Goal: Information Seeking & Learning: Learn about a topic

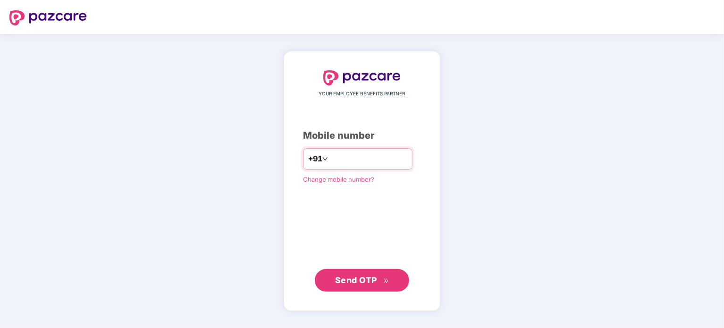
type input "**********"
click at [370, 276] on span "Send OTP" at bounding box center [356, 280] width 42 height 10
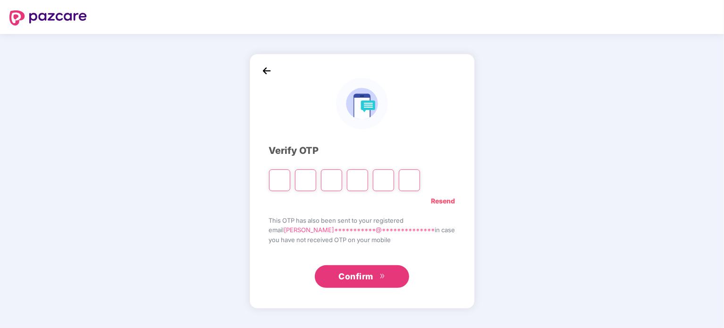
type input "*"
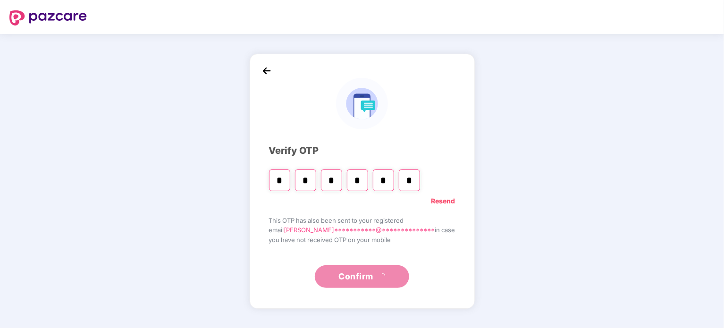
type input "*"
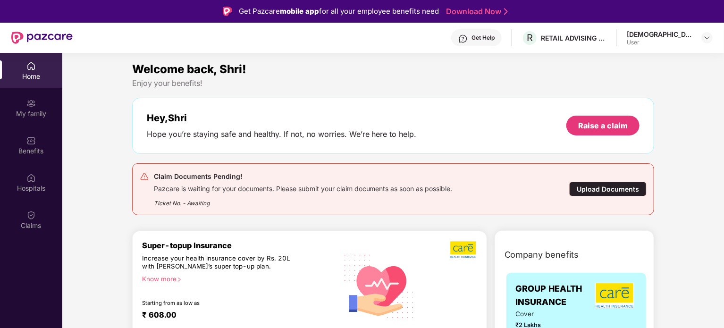
click at [34, 82] on div "Home" at bounding box center [31, 70] width 62 height 35
click at [38, 111] on div "My family" at bounding box center [31, 113] width 62 height 9
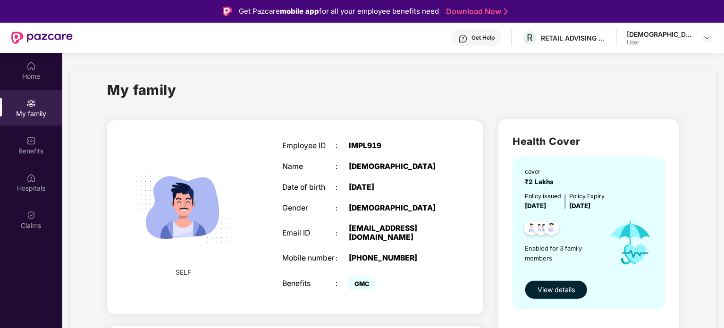
click at [561, 290] on span "View details" at bounding box center [556, 290] width 37 height 10
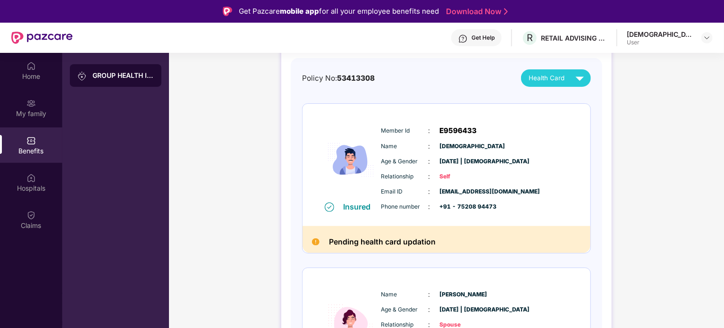
scroll to position [94, 0]
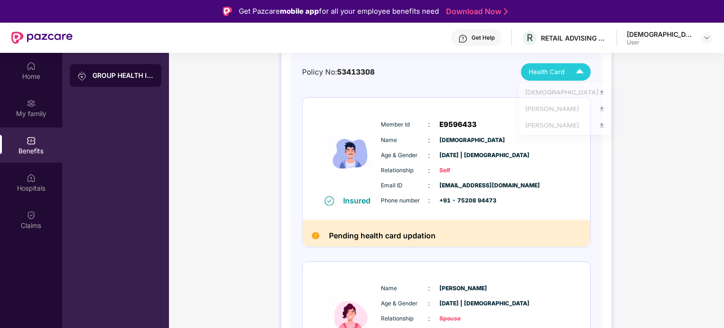
click at [568, 76] on div "Health Card" at bounding box center [558, 72] width 59 height 17
click at [551, 94] on div "[DEMOGRAPHIC_DATA]" at bounding box center [565, 94] width 81 height 10
click at [554, 69] on span "Health Card" at bounding box center [547, 72] width 36 height 10
click at [540, 111] on div "[PERSON_NAME]" at bounding box center [565, 113] width 81 height 10
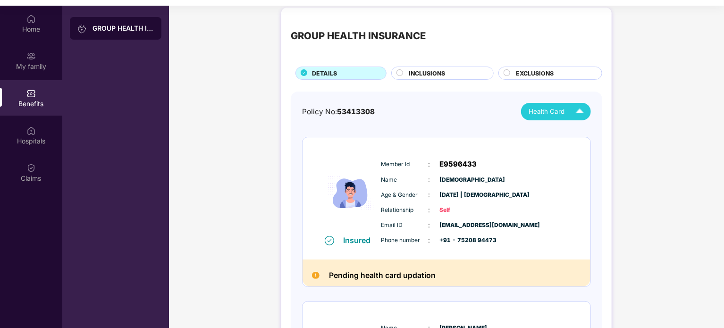
scroll to position [0, 0]
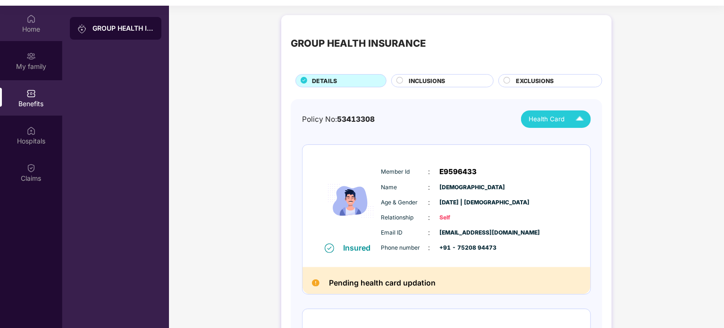
click at [26, 26] on div "Home" at bounding box center [31, 29] width 62 height 9
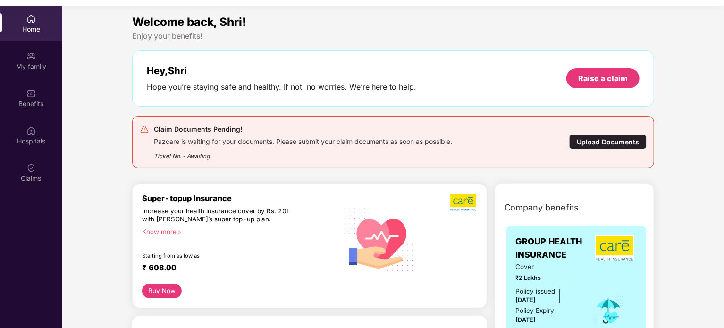
click at [30, 33] on div "Home" at bounding box center [31, 29] width 62 height 9
click at [46, 94] on div "Benefits" at bounding box center [31, 97] width 62 height 35
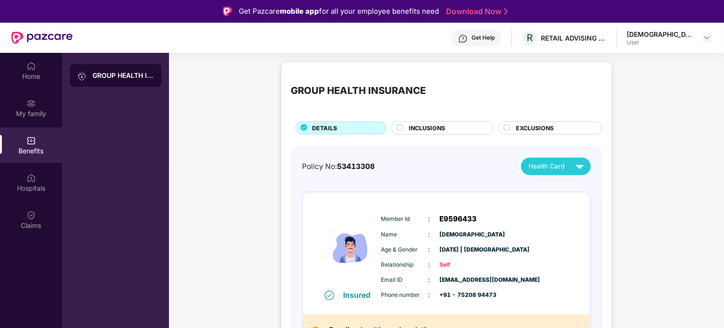
click at [585, 49] on div "Get Help R RETAIL ADVISING SERVICES LLP [PERSON_NAME] User" at bounding box center [393, 38] width 640 height 30
click at [588, 41] on div "RETAIL ADVISING SERVICES LLP" at bounding box center [574, 38] width 66 height 9
click at [591, 44] on div "R RETAIL ADVISING SERVICES LLP" at bounding box center [564, 38] width 85 height 17
click at [411, 88] on div "GROUP HEALTH INSURANCE" at bounding box center [358, 90] width 135 height 15
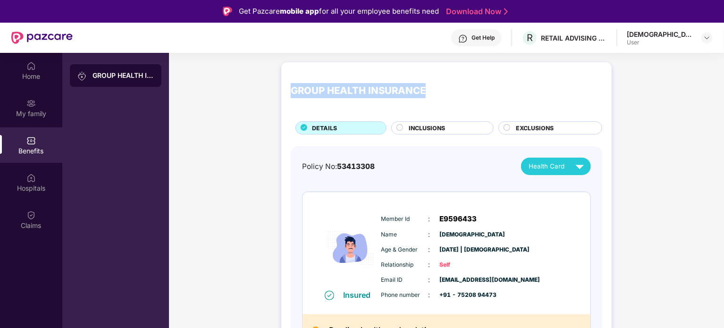
click at [411, 88] on div "GROUP HEALTH INSURANCE" at bounding box center [358, 90] width 135 height 15
click at [361, 87] on div "GROUP HEALTH INSURANCE" at bounding box center [358, 90] width 135 height 15
drag, startPoint x: 361, startPoint y: 87, endPoint x: 327, endPoint y: 88, distance: 34.0
click at [327, 88] on div "GROUP HEALTH INSURANCE" at bounding box center [358, 90] width 135 height 15
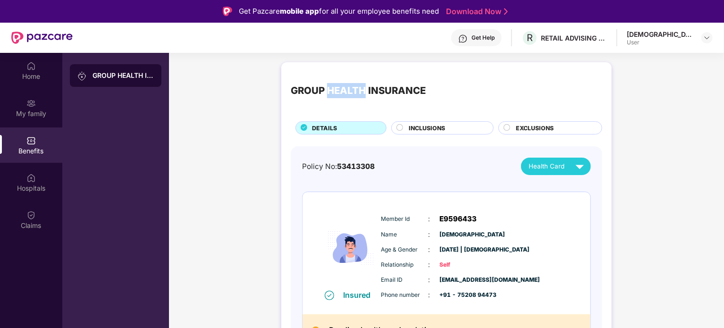
click at [327, 88] on div "GROUP HEALTH INSURANCE" at bounding box center [358, 90] width 135 height 15
drag, startPoint x: 327, startPoint y: 88, endPoint x: 321, endPoint y: 88, distance: 5.2
click at [321, 88] on div "GROUP HEALTH INSURANCE" at bounding box center [358, 90] width 135 height 15
drag, startPoint x: 321, startPoint y: 88, endPoint x: 367, endPoint y: 87, distance: 45.3
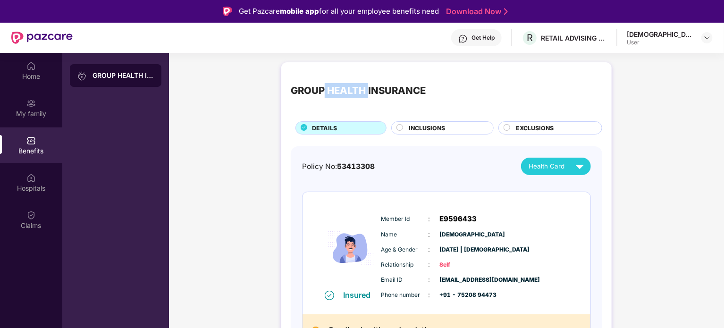
click at [367, 87] on div "GROUP HEALTH INSURANCE" at bounding box center [358, 90] width 135 height 15
drag, startPoint x: 367, startPoint y: 87, endPoint x: 324, endPoint y: 90, distance: 42.6
click at [324, 90] on div "GROUP HEALTH INSURANCE" at bounding box center [358, 90] width 135 height 15
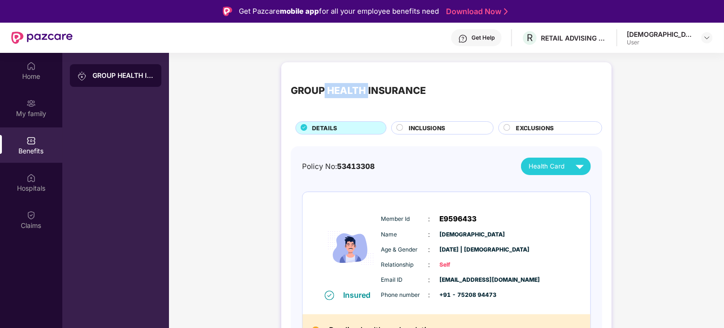
drag, startPoint x: 324, startPoint y: 90, endPoint x: 365, endPoint y: 89, distance: 40.6
click at [365, 89] on div "GROUP HEALTH INSURANCE" at bounding box center [358, 90] width 135 height 15
drag, startPoint x: 365, startPoint y: 89, endPoint x: 326, endPoint y: 90, distance: 39.2
click at [326, 90] on div "GROUP HEALTH INSURANCE" at bounding box center [358, 90] width 135 height 15
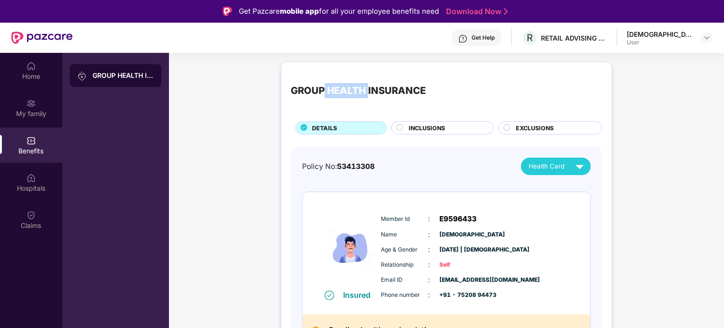
click at [326, 90] on div "GROUP HEALTH INSURANCE" at bounding box center [358, 90] width 135 height 15
drag, startPoint x: 326, startPoint y: 90, endPoint x: 364, endPoint y: 86, distance: 38.9
click at [364, 86] on div "GROUP HEALTH INSURANCE" at bounding box center [358, 90] width 135 height 15
drag, startPoint x: 364, startPoint y: 86, endPoint x: 322, endPoint y: 83, distance: 42.6
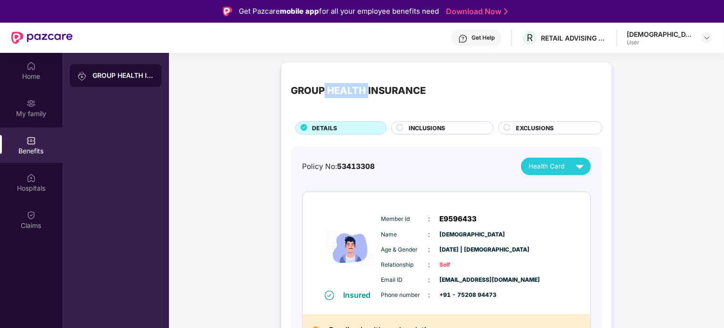
click at [322, 83] on div "GROUP HEALTH INSURANCE" at bounding box center [358, 90] width 135 height 15
drag, startPoint x: 322, startPoint y: 83, endPoint x: 366, endPoint y: 85, distance: 43.9
click at [366, 85] on div "GROUP HEALTH INSURANCE" at bounding box center [358, 90] width 135 height 15
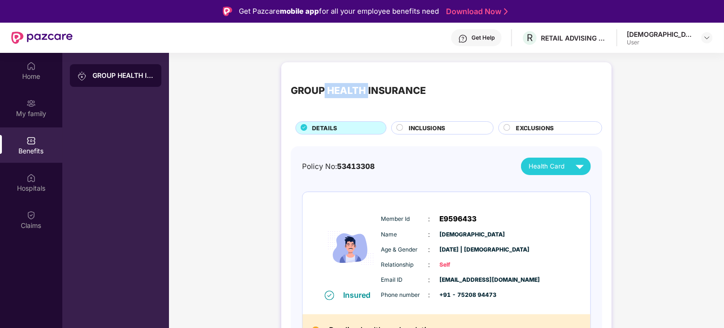
drag, startPoint x: 366, startPoint y: 85, endPoint x: 323, endPoint y: 88, distance: 42.6
click at [323, 88] on div "GROUP HEALTH INSURANCE" at bounding box center [358, 90] width 135 height 15
drag, startPoint x: 323, startPoint y: 88, endPoint x: 366, endPoint y: 89, distance: 43.0
click at [366, 89] on div "GROUP HEALTH INSURANCE" at bounding box center [358, 90] width 135 height 15
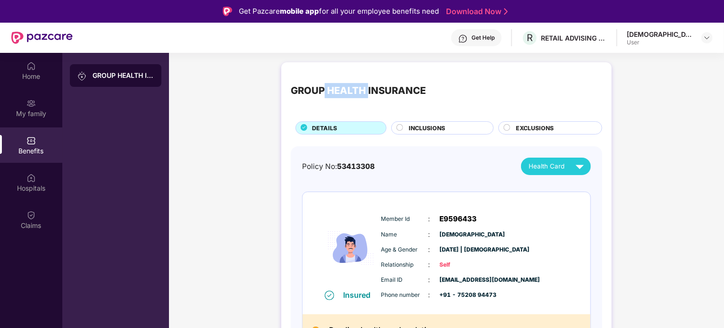
click at [366, 89] on div "GROUP HEALTH INSURANCE" at bounding box center [358, 90] width 135 height 15
drag, startPoint x: 366, startPoint y: 89, endPoint x: 323, endPoint y: 88, distance: 43.4
click at [323, 88] on div "GROUP HEALTH INSURANCE" at bounding box center [358, 90] width 135 height 15
drag, startPoint x: 323, startPoint y: 88, endPoint x: 365, endPoint y: 92, distance: 42.2
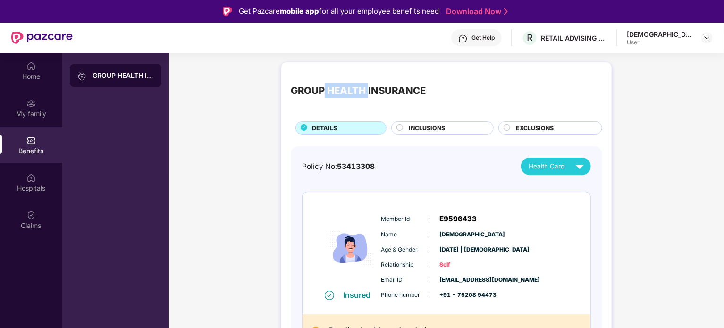
click at [365, 92] on div "GROUP HEALTH INSURANCE" at bounding box center [358, 90] width 135 height 15
drag, startPoint x: 365, startPoint y: 92, endPoint x: 325, endPoint y: 96, distance: 40.4
click at [325, 96] on div "GROUP HEALTH INSURANCE" at bounding box center [358, 90] width 135 height 15
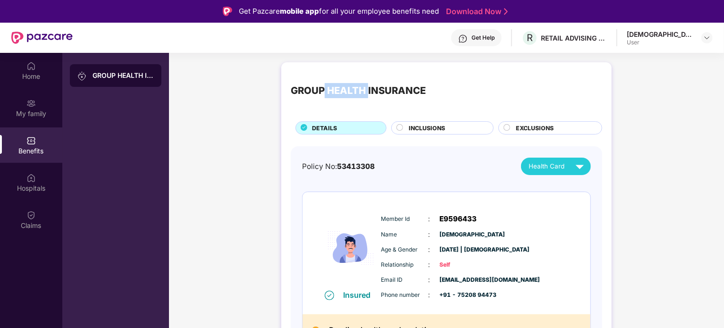
drag, startPoint x: 325, startPoint y: 96, endPoint x: 365, endPoint y: 93, distance: 40.2
click at [365, 93] on div "GROUP HEALTH INSURANCE" at bounding box center [358, 90] width 135 height 15
drag, startPoint x: 365, startPoint y: 93, endPoint x: 322, endPoint y: 89, distance: 43.1
click at [322, 89] on div "GROUP HEALTH INSURANCE" at bounding box center [358, 90] width 135 height 15
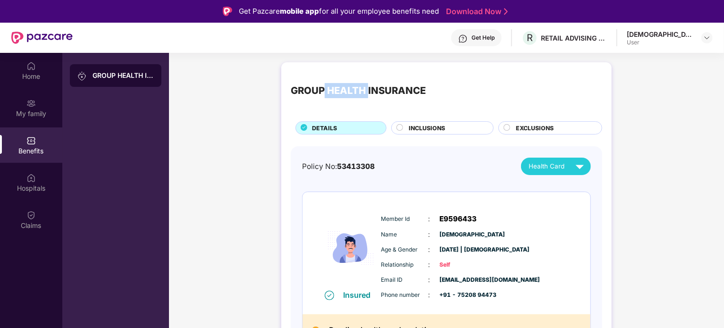
click at [322, 89] on div "GROUP HEALTH INSURANCE" at bounding box center [358, 90] width 135 height 15
drag, startPoint x: 322, startPoint y: 89, endPoint x: 364, endPoint y: 90, distance: 42.5
click at [364, 90] on div "GROUP HEALTH INSURANCE" at bounding box center [358, 90] width 135 height 15
drag, startPoint x: 364, startPoint y: 90, endPoint x: 325, endPoint y: 87, distance: 39.8
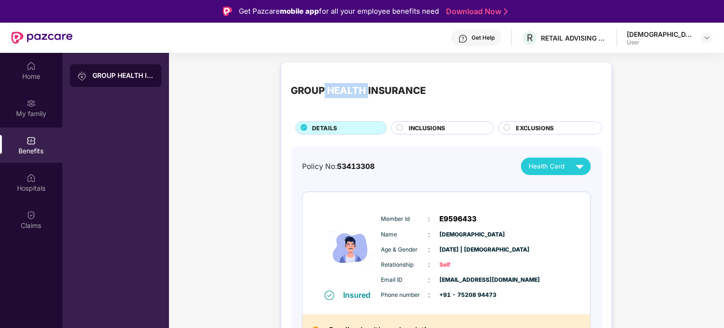
click at [325, 87] on div "GROUP HEALTH INSURANCE" at bounding box center [358, 90] width 135 height 15
drag, startPoint x: 325, startPoint y: 87, endPoint x: 397, endPoint y: 86, distance: 71.8
click at [397, 86] on div "GROUP HEALTH INSURANCE" at bounding box center [358, 90] width 135 height 15
click at [391, 86] on div "GROUP HEALTH INSURANCE" at bounding box center [358, 90] width 135 height 15
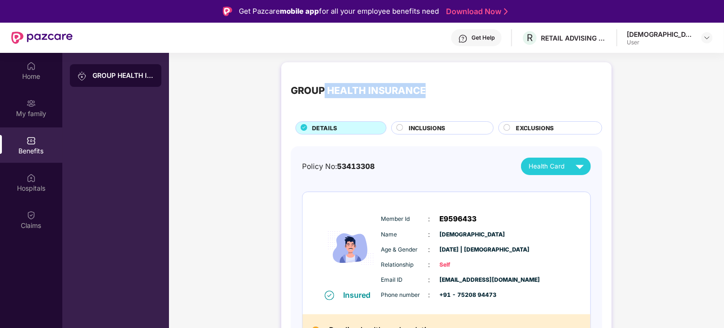
drag, startPoint x: 391, startPoint y: 86, endPoint x: 323, endPoint y: 86, distance: 68.0
click at [323, 86] on div "GROUP HEALTH INSURANCE" at bounding box center [358, 90] width 135 height 15
drag, startPoint x: 323, startPoint y: 86, endPoint x: 364, endPoint y: 90, distance: 41.7
click at [364, 90] on div "GROUP HEALTH INSURANCE" at bounding box center [358, 90] width 135 height 15
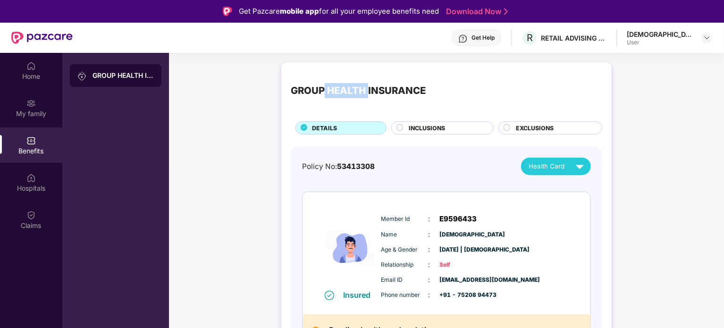
click at [364, 90] on div "GROUP HEALTH INSURANCE" at bounding box center [358, 90] width 135 height 15
drag, startPoint x: 364, startPoint y: 90, endPoint x: 323, endPoint y: 95, distance: 41.4
click at [323, 95] on div "GROUP HEALTH INSURANCE" at bounding box center [358, 90] width 135 height 15
drag, startPoint x: 323, startPoint y: 95, endPoint x: 367, endPoint y: 91, distance: 43.7
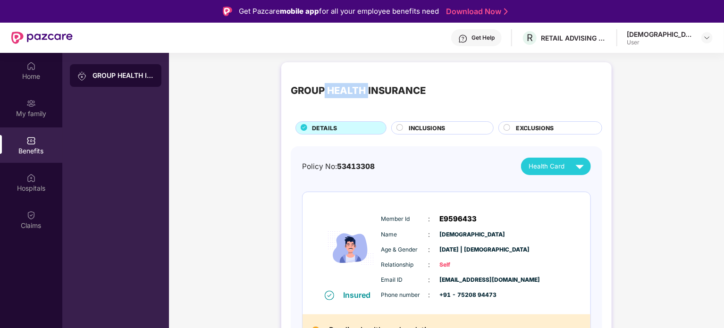
click at [367, 91] on div "GROUP HEALTH INSURANCE" at bounding box center [358, 90] width 135 height 15
drag, startPoint x: 367, startPoint y: 91, endPoint x: 321, endPoint y: 91, distance: 45.3
click at [321, 91] on div "GROUP HEALTH INSURANCE" at bounding box center [358, 90] width 135 height 15
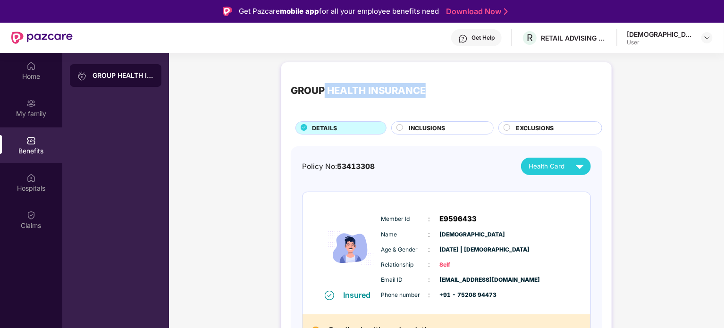
drag, startPoint x: 321, startPoint y: 91, endPoint x: 377, endPoint y: 87, distance: 55.8
click at [377, 87] on div "GROUP HEALTH INSURANCE" at bounding box center [358, 90] width 135 height 15
drag, startPoint x: 377, startPoint y: 87, endPoint x: 313, endPoint y: 93, distance: 64.0
click at [313, 93] on div "GROUP HEALTH INSURANCE" at bounding box center [358, 90] width 135 height 15
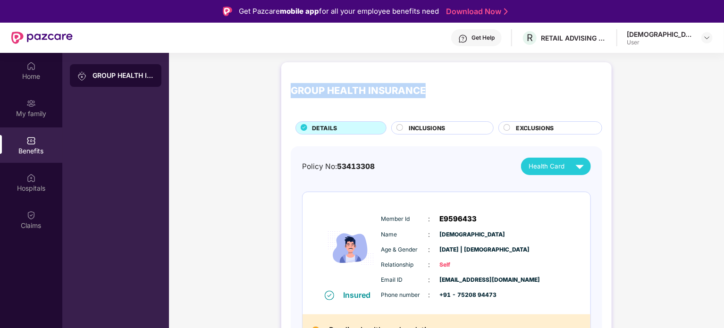
click at [313, 93] on div "GROUP HEALTH INSURANCE" at bounding box center [358, 90] width 135 height 15
drag, startPoint x: 313, startPoint y: 93, endPoint x: 379, endPoint y: 96, distance: 65.2
click at [379, 96] on div "GROUP HEALTH INSURANCE" at bounding box center [358, 90] width 135 height 15
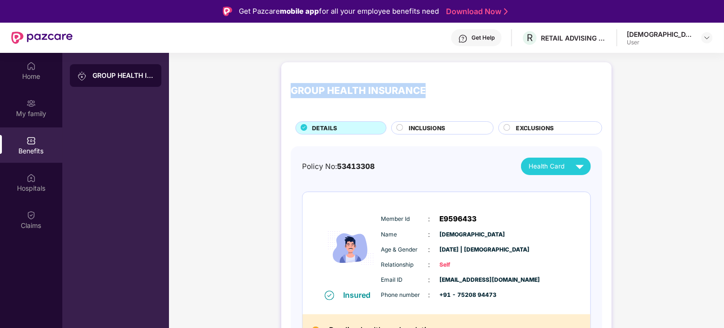
click at [378, 96] on div "GROUP HEALTH INSURANCE" at bounding box center [358, 90] width 135 height 15
click at [376, 96] on div "GROUP HEALTH INSURANCE" at bounding box center [358, 90] width 135 height 15
drag, startPoint x: 376, startPoint y: 96, endPoint x: 318, endPoint y: 91, distance: 58.3
click at [318, 91] on div "GROUP HEALTH INSURANCE" at bounding box center [358, 90] width 135 height 15
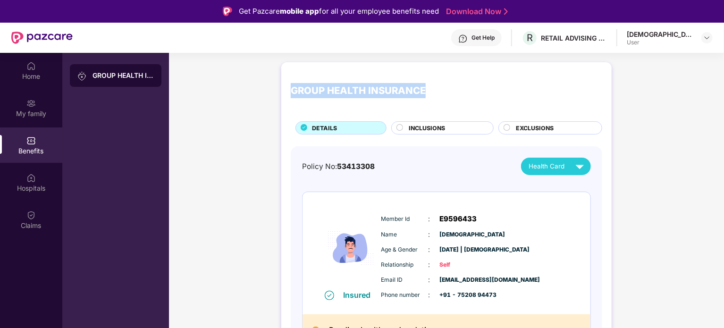
drag, startPoint x: 318, startPoint y: 91, endPoint x: 393, endPoint y: 94, distance: 75.1
click at [393, 94] on div "GROUP HEALTH INSURANCE" at bounding box center [358, 90] width 135 height 15
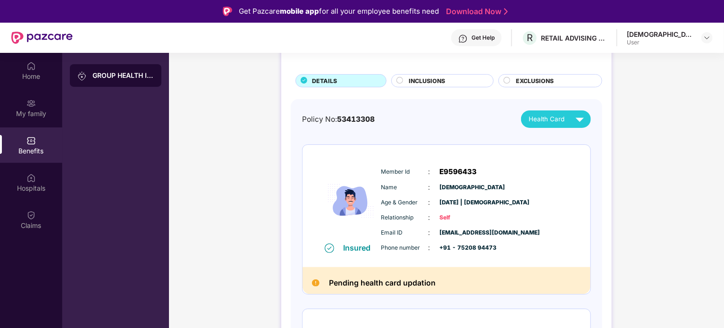
click at [359, 122] on span "53413308" at bounding box center [356, 119] width 38 height 9
drag, startPoint x: 359, startPoint y: 122, endPoint x: 307, endPoint y: 121, distance: 51.5
click at [307, 121] on div "Policy No: 53413308" at bounding box center [338, 119] width 73 height 11
drag, startPoint x: 307, startPoint y: 121, endPoint x: 336, endPoint y: 118, distance: 28.5
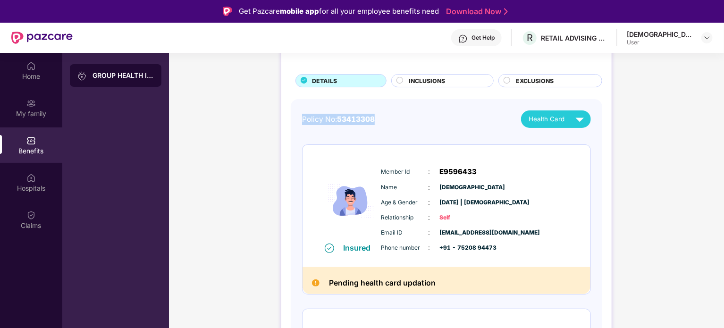
click at [336, 118] on div "Policy No: 53413308" at bounding box center [338, 119] width 73 height 11
drag, startPoint x: 336, startPoint y: 118, endPoint x: 384, endPoint y: 122, distance: 48.3
click at [384, 122] on div "Policy No: 53413308 Health Card" at bounding box center [446, 118] width 289 height 17
click at [444, 169] on span "E9596433" at bounding box center [458, 171] width 37 height 11
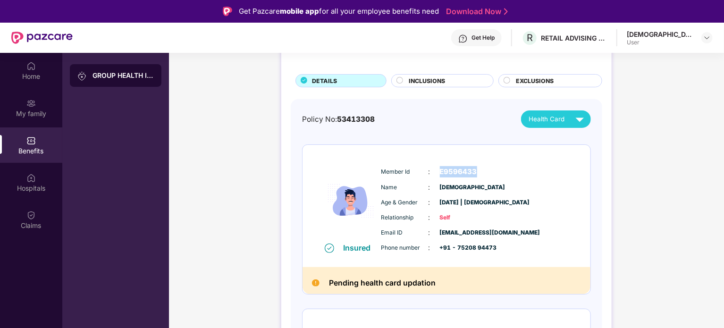
click at [444, 169] on span "E9596433" at bounding box center [458, 171] width 37 height 11
click at [399, 168] on span "Member Id" at bounding box center [404, 172] width 47 height 9
click at [398, 169] on span "Member Id" at bounding box center [404, 172] width 47 height 9
drag, startPoint x: 398, startPoint y: 169, endPoint x: 410, endPoint y: 166, distance: 11.7
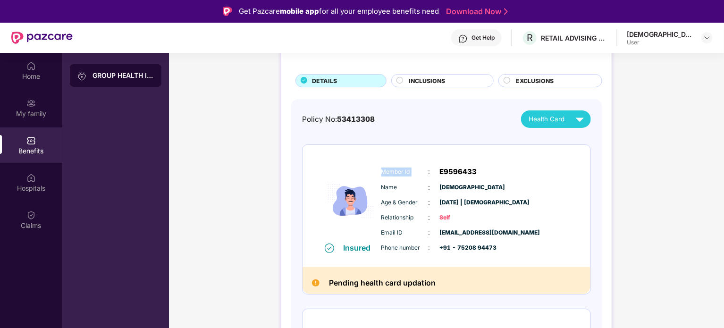
click at [410, 166] on div "Member Id : E9596433" at bounding box center [474, 171] width 187 height 11
click at [444, 174] on span "E9596433" at bounding box center [458, 171] width 37 height 11
drag, startPoint x: 444, startPoint y: 174, endPoint x: 389, endPoint y: 169, distance: 55.4
click at [389, 169] on div "Member Id : E9596433" at bounding box center [474, 171] width 187 height 11
click at [389, 169] on span "Member Id" at bounding box center [404, 172] width 47 height 9
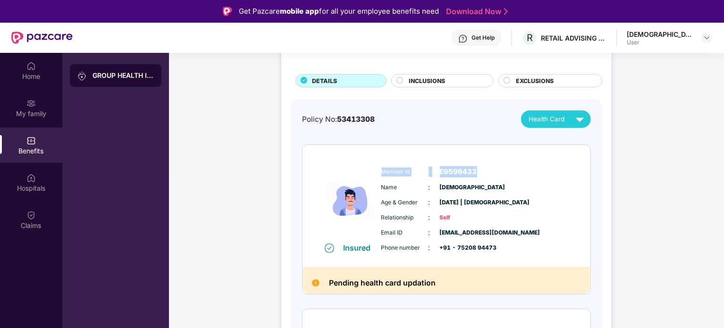
drag, startPoint x: 389, startPoint y: 169, endPoint x: 449, endPoint y: 172, distance: 60.5
click at [449, 172] on div "Member Id : E9596433" at bounding box center [474, 171] width 187 height 11
click at [449, 172] on span "E9596433" at bounding box center [458, 171] width 37 height 11
drag, startPoint x: 449, startPoint y: 172, endPoint x: 386, endPoint y: 169, distance: 63.8
click at [386, 169] on div "Member Id : E9596433" at bounding box center [474, 171] width 187 height 11
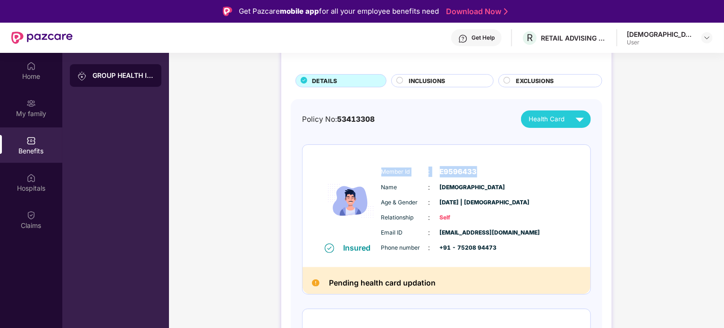
click at [386, 169] on span "Member Id" at bounding box center [404, 172] width 47 height 9
drag, startPoint x: 386, startPoint y: 169, endPoint x: 468, endPoint y: 176, distance: 82.9
click at [468, 176] on div "Member Id : E9596433" at bounding box center [474, 171] width 187 height 11
click at [455, 175] on span "E9596433" at bounding box center [458, 171] width 37 height 11
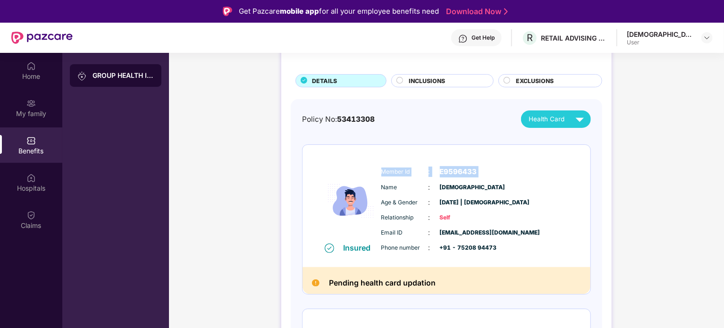
drag, startPoint x: 455, startPoint y: 175, endPoint x: 393, endPoint y: 168, distance: 61.8
click at [393, 168] on div "Member Id : E9596433" at bounding box center [474, 171] width 187 height 11
click at [361, 118] on span "53413308" at bounding box center [356, 119] width 38 height 9
drag, startPoint x: 361, startPoint y: 118, endPoint x: 353, endPoint y: 118, distance: 8.0
click at [353, 118] on span "53413308" at bounding box center [356, 119] width 38 height 9
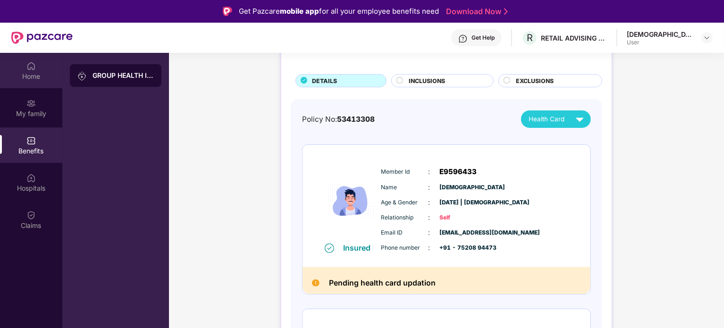
click at [29, 75] on div "Home" at bounding box center [31, 76] width 62 height 9
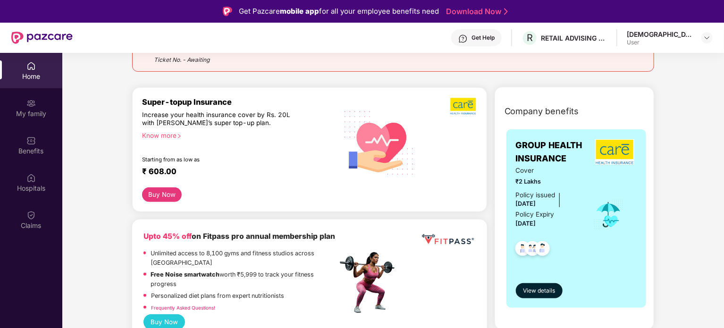
scroll to position [142, 0]
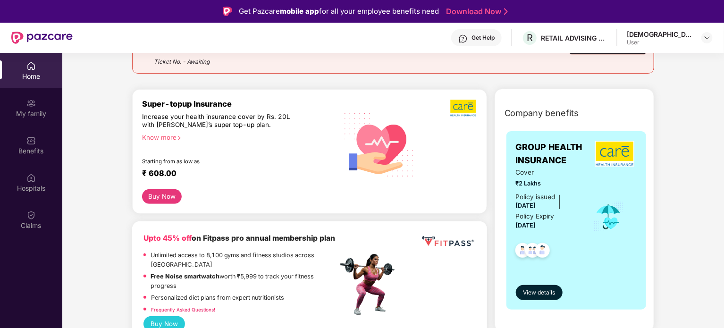
click at [549, 217] on div "Policy Expiry [DATE]" at bounding box center [535, 221] width 39 height 20
click at [179, 160] on div "Starting from as low as" at bounding box center [219, 161] width 155 height 7
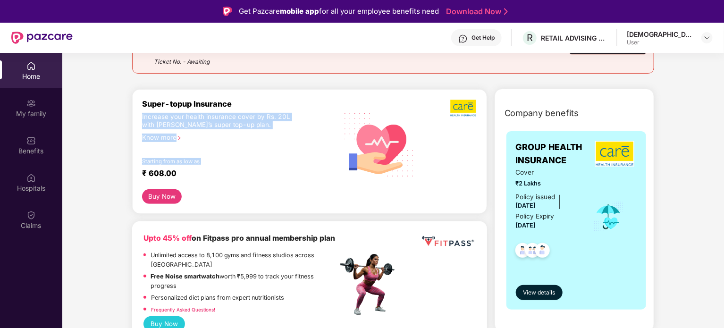
drag, startPoint x: 179, startPoint y: 160, endPoint x: 155, endPoint y: 115, distance: 51.3
click at [155, 115] on div "Super-topup Insurance Increase your health insurance cover by Rs. 20L with [PER…" at bounding box center [239, 144] width 195 height 91
click at [155, 115] on div "Increase your health insurance cover by Rs. 20L with [PERSON_NAME]’s super top-…" at bounding box center [219, 121] width 155 height 17
drag, startPoint x: 155, startPoint y: 115, endPoint x: 264, endPoint y: 128, distance: 109.8
click at [264, 128] on div "Increase your health insurance cover by Rs. 20L with [PERSON_NAME]’s super top-…" at bounding box center [219, 121] width 155 height 17
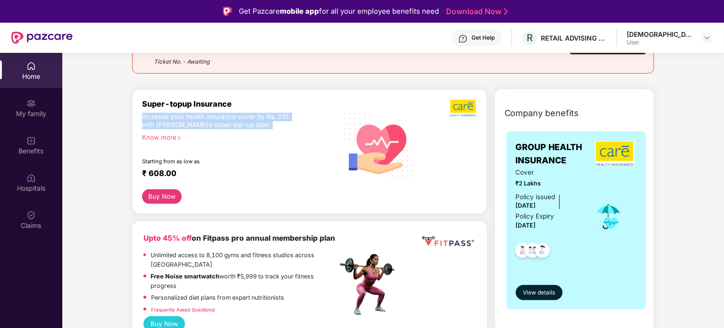
click at [282, 119] on div "Increase your health insurance cover by Rs. 20L with [PERSON_NAME]’s super top-…" at bounding box center [219, 121] width 155 height 17
drag, startPoint x: 282, startPoint y: 119, endPoint x: 175, endPoint y: 122, distance: 106.7
click at [140, 108] on div "Super-topup Insurance Increase your health insurance cover by Rs. 20L with [PER…" at bounding box center [309, 151] width 355 height 125
click at [175, 122] on div "Increase your health insurance cover by Rs. 20L with [PERSON_NAME]’s super top-…" at bounding box center [219, 121] width 155 height 17
drag, startPoint x: 175, startPoint y: 122, endPoint x: 238, endPoint y: 128, distance: 63.5
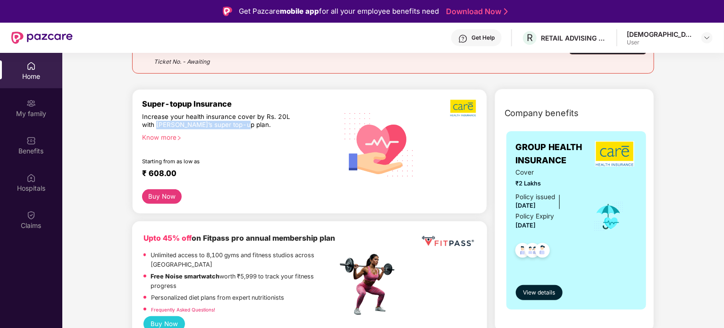
click at [238, 128] on div "Increase your health insurance cover by Rs. 20L with [PERSON_NAME]’s super top-…" at bounding box center [219, 121] width 155 height 17
drag, startPoint x: 238, startPoint y: 128, endPoint x: 160, endPoint y: 128, distance: 78.4
click at [160, 128] on div "Increase your health insurance cover by Rs. 20L with [PERSON_NAME]’s super top-…" at bounding box center [219, 121] width 155 height 17
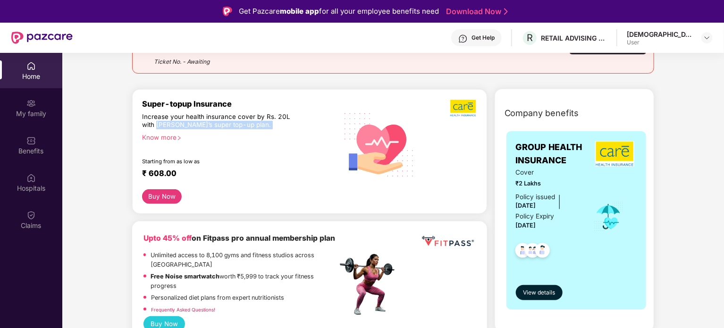
drag, startPoint x: 160, startPoint y: 128, endPoint x: 247, endPoint y: 128, distance: 87.3
click at [247, 128] on div "Increase your health insurance cover by Rs. 20L with [PERSON_NAME]’s super top-…" at bounding box center [219, 121] width 155 height 17
click at [240, 128] on div "Increase your health insurance cover by Rs. 20L with [PERSON_NAME]’s super top-…" at bounding box center [219, 121] width 155 height 17
drag, startPoint x: 240, startPoint y: 128, endPoint x: 208, endPoint y: 127, distance: 32.1
click at [208, 127] on div "Increase your health insurance cover by Rs. 20L with [PERSON_NAME]’s super top-…" at bounding box center [219, 121] width 155 height 17
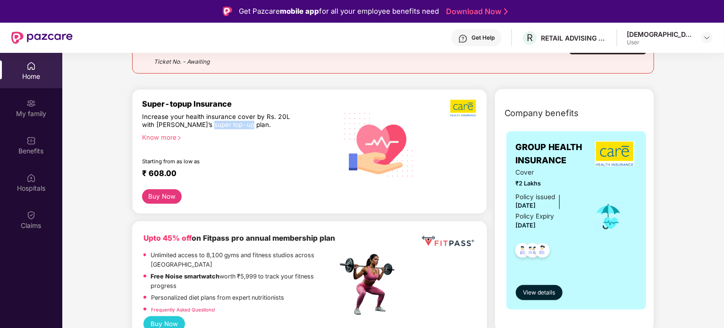
click at [208, 127] on div "Increase your health insurance cover by Rs. 20L with [PERSON_NAME]’s super top-…" at bounding box center [219, 121] width 155 height 17
drag, startPoint x: 208, startPoint y: 127, endPoint x: 240, endPoint y: 127, distance: 32.1
click at [240, 127] on div "Increase your health insurance cover by Rs. 20L with [PERSON_NAME]’s super top-…" at bounding box center [219, 121] width 155 height 17
drag, startPoint x: 240, startPoint y: 127, endPoint x: 149, endPoint y: 111, distance: 92.6
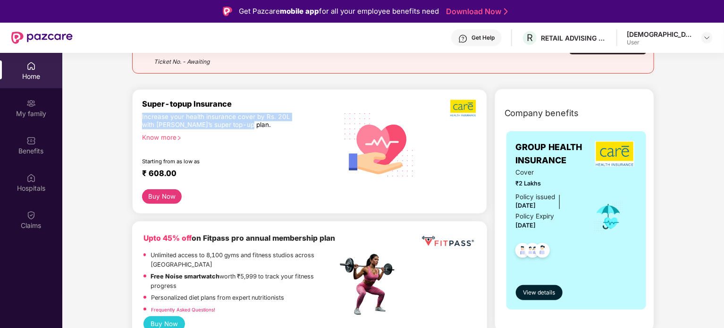
click at [149, 111] on div "Super-topup Insurance Increase your health insurance cover by Rs. 20L with [PER…" at bounding box center [239, 144] width 195 height 91
click at [152, 117] on div "Increase your health insurance cover by Rs. 20L with [PERSON_NAME]’s super top-…" at bounding box center [219, 121] width 155 height 17
drag, startPoint x: 152, startPoint y: 117, endPoint x: 245, endPoint y: 127, distance: 93.5
click at [245, 127] on div "Increase your health insurance cover by Rs. 20L with [PERSON_NAME]’s super top-…" at bounding box center [219, 121] width 155 height 17
click at [238, 126] on div "Increase your health insurance cover by Rs. 20L with [PERSON_NAME]’s super top-…" at bounding box center [219, 121] width 155 height 17
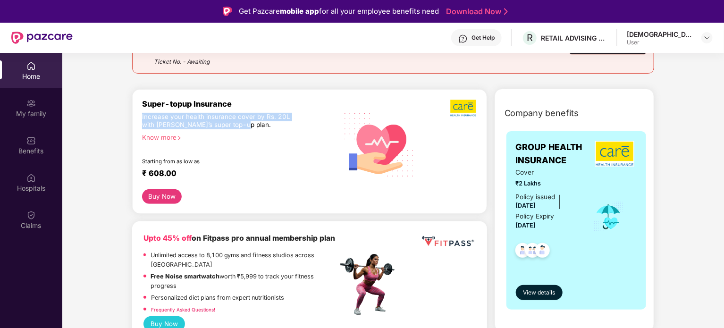
drag, startPoint x: 238, startPoint y: 126, endPoint x: 159, endPoint y: 120, distance: 79.5
click at [159, 120] on div "Increase your health insurance cover by Rs. 20L with [PERSON_NAME]’s super top-…" at bounding box center [219, 121] width 155 height 17
drag, startPoint x: 159, startPoint y: 120, endPoint x: 241, endPoint y: 124, distance: 82.2
click at [241, 124] on div "Increase your health insurance cover by Rs. 20L with [PERSON_NAME]’s super top-…" at bounding box center [219, 121] width 155 height 17
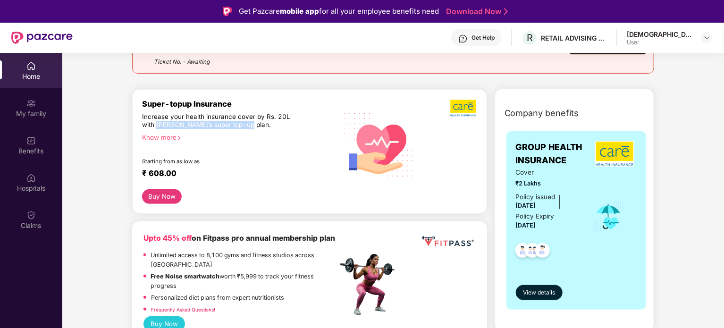
click at [241, 124] on div "Increase your health insurance cover by Rs. 20L with [PERSON_NAME]’s super top-…" at bounding box center [219, 121] width 155 height 17
drag, startPoint x: 241, startPoint y: 124, endPoint x: 148, endPoint y: 114, distance: 93.6
click at [148, 114] on div "Increase your health insurance cover by Rs. 20L with [PERSON_NAME]’s super top-…" at bounding box center [219, 121] width 155 height 17
drag, startPoint x: 148, startPoint y: 114, endPoint x: 259, endPoint y: 123, distance: 111.8
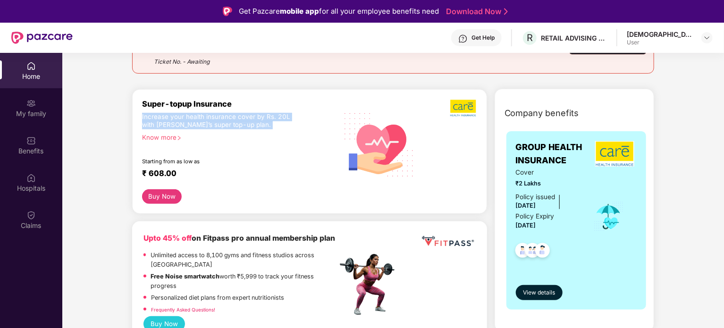
click at [259, 123] on div "Increase your health insurance cover by Rs. 20L with [PERSON_NAME]’s super top-…" at bounding box center [219, 121] width 155 height 17
click at [241, 125] on div "Increase your health insurance cover by Rs. 20L with [PERSON_NAME]’s super top-…" at bounding box center [219, 121] width 155 height 17
click at [238, 125] on div "Increase your health insurance cover by Rs. 20L with [PERSON_NAME]’s super top-…" at bounding box center [219, 121] width 155 height 17
drag, startPoint x: 238, startPoint y: 125, endPoint x: 144, endPoint y: 122, distance: 94.9
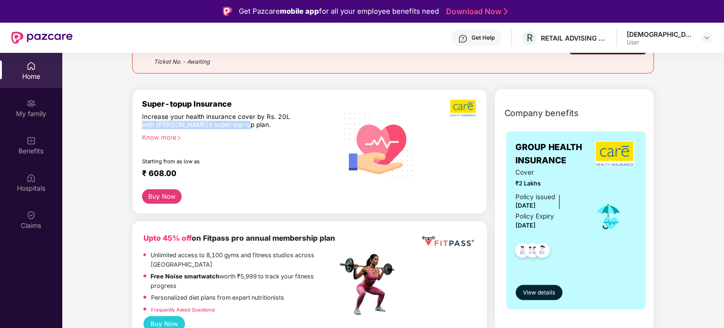
click at [144, 122] on div "Increase your health insurance cover by Rs. 20L with [PERSON_NAME]’s super top-…" at bounding box center [219, 121] width 155 height 17
drag, startPoint x: 144, startPoint y: 122, endPoint x: 244, endPoint y: 121, distance: 100.1
click at [244, 121] on div "Increase your health insurance cover by Rs. 20L with [PERSON_NAME]’s super top-…" at bounding box center [219, 121] width 155 height 17
click at [252, 118] on div "Increase your health insurance cover by Rs. 20L with [PERSON_NAME]’s super top-…" at bounding box center [219, 121] width 155 height 17
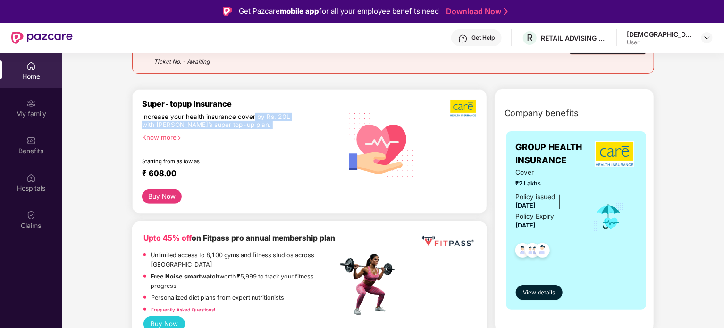
drag, startPoint x: 252, startPoint y: 118, endPoint x: 247, endPoint y: 128, distance: 11.2
click at [247, 128] on div "Increase your health insurance cover by Rs. 20L with [PERSON_NAME]’s super top-…" at bounding box center [219, 121] width 155 height 17
click at [239, 126] on div "Increase your health insurance cover by Rs. 20L with [PERSON_NAME]’s super top-…" at bounding box center [219, 121] width 155 height 17
drag, startPoint x: 239, startPoint y: 126, endPoint x: 261, endPoint y: 118, distance: 23.0
click at [261, 118] on div "Increase your health insurance cover by Rs. 20L with [PERSON_NAME]’s super top-…" at bounding box center [219, 121] width 155 height 17
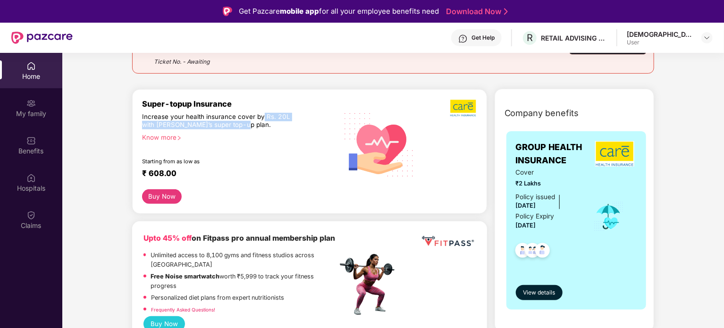
click at [261, 118] on div "Increase your health insurance cover by Rs. 20L with [PERSON_NAME]’s super top-…" at bounding box center [219, 121] width 155 height 17
drag, startPoint x: 261, startPoint y: 118, endPoint x: 263, endPoint y: 128, distance: 9.9
click at [263, 128] on div "Increase your health insurance cover by Rs. 20L with [PERSON_NAME]’s super top-…" at bounding box center [219, 121] width 155 height 17
click at [262, 120] on div "Increase your health insurance cover by Rs. 20L with [PERSON_NAME]’s super top-…" at bounding box center [219, 121] width 155 height 17
drag, startPoint x: 262, startPoint y: 120, endPoint x: 248, endPoint y: 116, distance: 13.9
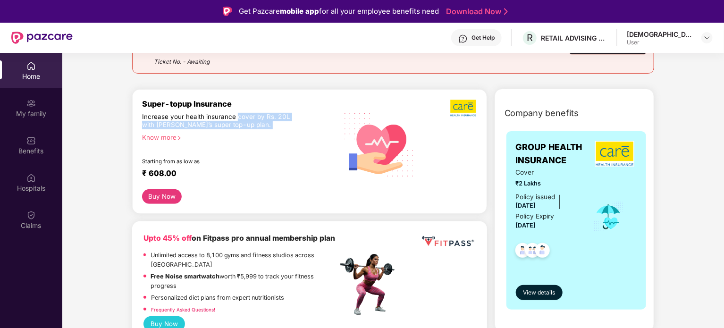
click at [248, 116] on div "Increase your health insurance cover by Rs. 20L with [PERSON_NAME]’s super top-…" at bounding box center [219, 121] width 155 height 17
click at [248, 117] on div "Increase your health insurance cover by Rs. 20L with [PERSON_NAME]’s super top-…" at bounding box center [219, 121] width 155 height 17
drag, startPoint x: 248, startPoint y: 117, endPoint x: 269, endPoint y: 124, distance: 22.1
click at [269, 124] on div "Increase your health insurance cover by Rs. 20L with [PERSON_NAME]’s super top-…" at bounding box center [219, 121] width 155 height 17
click at [243, 127] on div "Increase your health insurance cover by Rs. 20L with [PERSON_NAME]’s super top-…" at bounding box center [219, 121] width 155 height 17
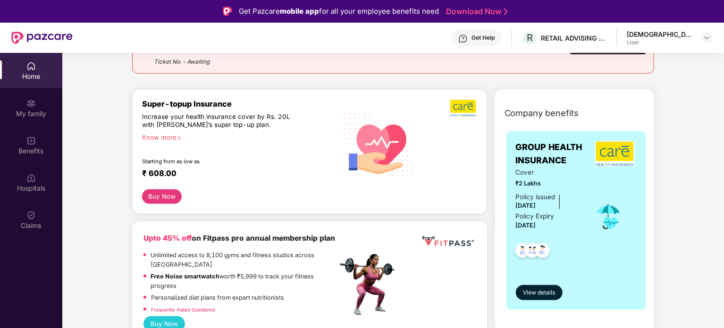
click at [240, 124] on div "Increase your health insurance cover by Rs. 20L with [PERSON_NAME]’s super top-…" at bounding box center [219, 121] width 155 height 17
drag, startPoint x: 240, startPoint y: 124, endPoint x: 174, endPoint y: 118, distance: 66.8
click at [174, 118] on div "Increase your health insurance cover by Rs. 20L with [PERSON_NAME]’s super top-…" at bounding box center [219, 121] width 155 height 17
drag, startPoint x: 174, startPoint y: 118, endPoint x: 261, endPoint y: 126, distance: 87.2
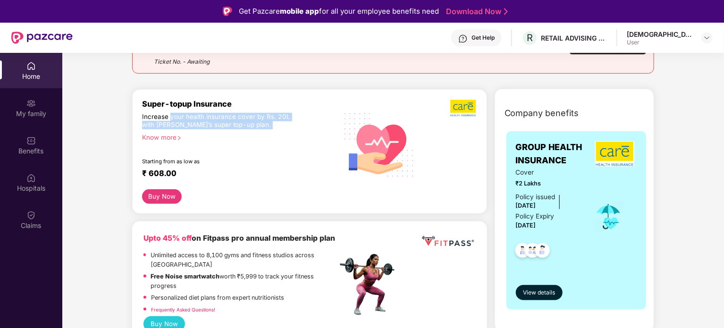
click at [261, 126] on div "Increase your health insurance cover by Rs. 20L with [PERSON_NAME]’s super top-…" at bounding box center [219, 121] width 155 height 17
click at [241, 128] on div "Increase your health insurance cover by Rs. 20L with [PERSON_NAME]’s super top-…" at bounding box center [219, 121] width 155 height 17
drag, startPoint x: 241, startPoint y: 128, endPoint x: 150, endPoint y: 118, distance: 92.1
click at [150, 118] on div "Increase your health insurance cover by Rs. 20L with [PERSON_NAME]’s super top-…" at bounding box center [219, 121] width 155 height 17
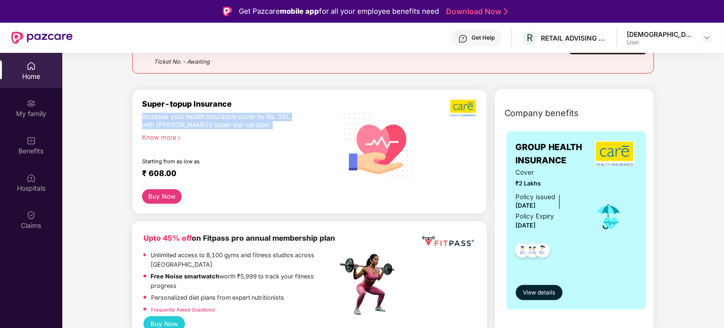
drag, startPoint x: 150, startPoint y: 118, endPoint x: 262, endPoint y: 126, distance: 112.1
click at [262, 126] on div "Increase your health insurance cover by Rs. 20L with [PERSON_NAME]’s super top-…" at bounding box center [219, 121] width 155 height 17
click at [280, 118] on div "Increase your health insurance cover by Rs. 20L with [PERSON_NAME]’s super top-…" at bounding box center [219, 121] width 155 height 17
drag, startPoint x: 280, startPoint y: 118, endPoint x: 256, endPoint y: 127, distance: 25.6
click at [256, 127] on div "Increase your health insurance cover by Rs. 20L with [PERSON_NAME]’s super top-…" at bounding box center [219, 121] width 155 height 17
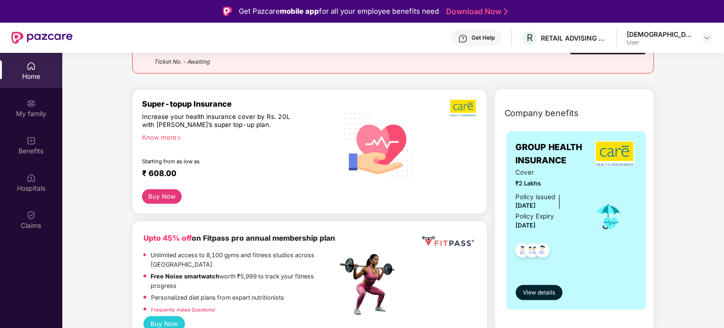
click at [263, 114] on div "Increase your health insurance cover by Rs. 20L with [PERSON_NAME]’s super top-…" at bounding box center [219, 121] width 155 height 17
drag, startPoint x: 263, startPoint y: 114, endPoint x: 149, endPoint y: 115, distance: 114.3
click at [149, 115] on div "Increase your health insurance cover by Rs. 20L with [PERSON_NAME]’s super top-…" at bounding box center [219, 121] width 155 height 17
drag, startPoint x: 149, startPoint y: 115, endPoint x: 242, endPoint y: 128, distance: 93.4
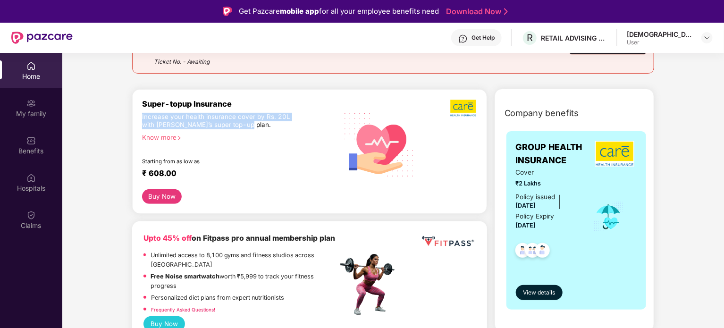
click at [242, 128] on div "Increase your health insurance cover by Rs. 20L with [PERSON_NAME]’s super top-…" at bounding box center [219, 121] width 155 height 17
drag, startPoint x: 242, startPoint y: 128, endPoint x: 173, endPoint y: 122, distance: 69.2
click at [173, 122] on div "Increase your health insurance cover by Rs. 20L with [PERSON_NAME]’s super top-…" at bounding box center [219, 121] width 155 height 17
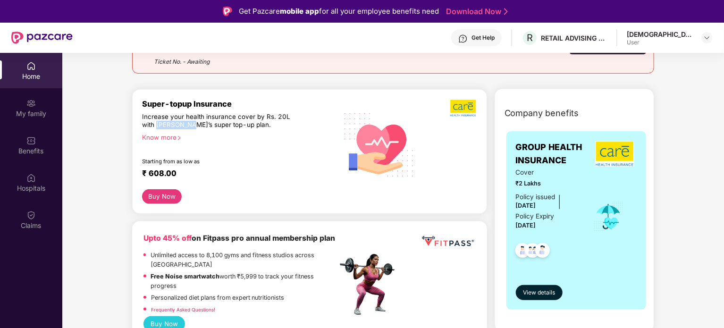
click at [173, 122] on div "Increase your health insurance cover by Rs. 20L with [PERSON_NAME]’s super top-…" at bounding box center [219, 121] width 155 height 17
click at [158, 126] on div "Increase your health insurance cover by Rs. 20L with [PERSON_NAME]’s super top-…" at bounding box center [219, 121] width 155 height 17
drag, startPoint x: 158, startPoint y: 126, endPoint x: 242, endPoint y: 126, distance: 84.5
click at [242, 126] on div "Increase your health insurance cover by Rs. 20L with [PERSON_NAME]’s super top-…" at bounding box center [219, 121] width 155 height 17
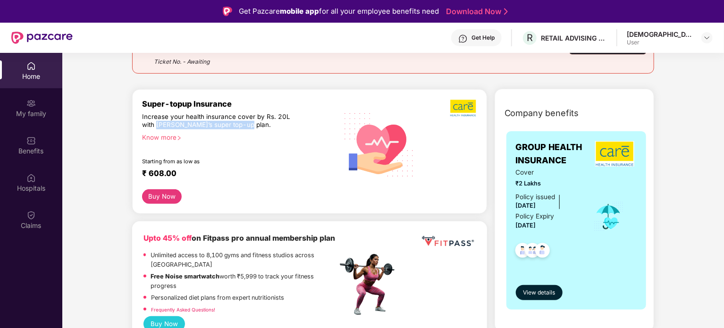
drag, startPoint x: 242, startPoint y: 126, endPoint x: 159, endPoint y: 127, distance: 83.1
click at [159, 127] on div "Increase your health insurance cover by Rs. 20L with [PERSON_NAME]’s super top-…" at bounding box center [219, 121] width 155 height 17
drag, startPoint x: 159, startPoint y: 127, endPoint x: 240, endPoint y: 126, distance: 81.2
click at [240, 126] on div "Increase your health insurance cover by Rs. 20L with [PERSON_NAME]’s super top-…" at bounding box center [219, 121] width 155 height 17
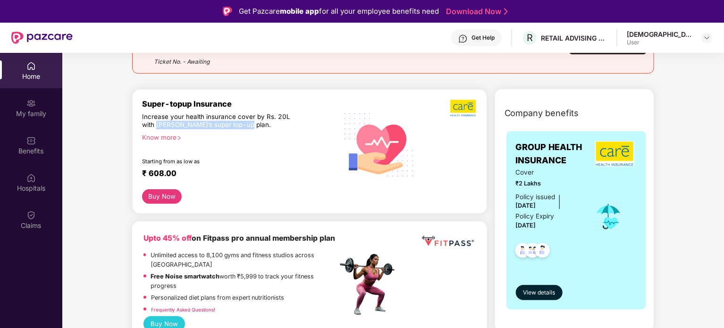
click at [240, 126] on div "Increase your health insurance cover by Rs. 20L with [PERSON_NAME]’s super top-…" at bounding box center [219, 121] width 155 height 17
drag, startPoint x: 240, startPoint y: 126, endPoint x: 166, endPoint y: 126, distance: 74.6
click at [166, 126] on div "Increase your health insurance cover by Rs. 20L with [PERSON_NAME]’s super top-…" at bounding box center [219, 121] width 155 height 17
drag, startPoint x: 166, startPoint y: 126, endPoint x: 257, endPoint y: 126, distance: 91.1
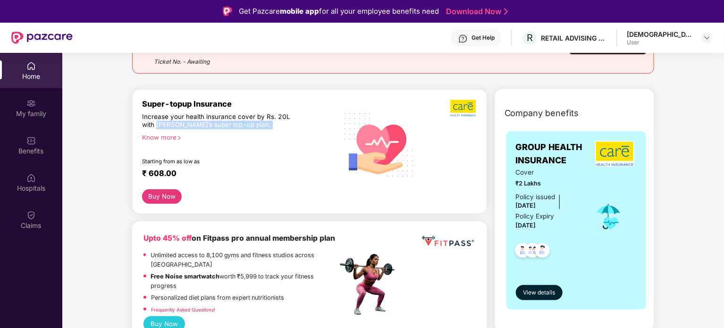
click at [257, 126] on div "Increase your health insurance cover by Rs. 20L with [PERSON_NAME]’s super top-…" at bounding box center [219, 121] width 155 height 17
click at [260, 118] on div "Increase your health insurance cover by Rs. 20L with [PERSON_NAME]’s super top-…" at bounding box center [219, 121] width 155 height 17
drag, startPoint x: 260, startPoint y: 118, endPoint x: 164, endPoint y: 120, distance: 95.4
click at [164, 120] on div "Increase your health insurance cover by Rs. 20L with [PERSON_NAME]’s super top-…" at bounding box center [219, 121] width 155 height 17
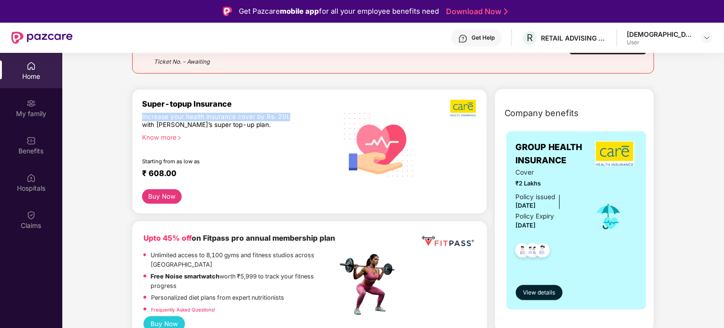
drag, startPoint x: 164, startPoint y: 120, endPoint x: 273, endPoint y: 116, distance: 109.1
click at [273, 116] on div "Increase your health insurance cover by Rs. 20L with [PERSON_NAME]’s super top-…" at bounding box center [219, 121] width 155 height 17
drag, startPoint x: 273, startPoint y: 116, endPoint x: 257, endPoint y: 117, distance: 16.5
click at [257, 117] on div "Increase your health insurance cover by Rs. 20L with [PERSON_NAME]’s super top-…" at bounding box center [219, 121] width 155 height 17
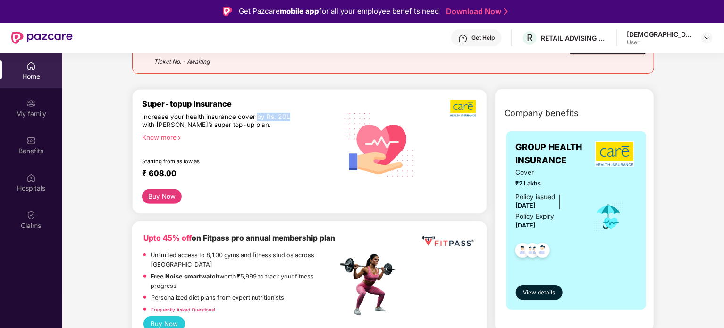
click at [257, 117] on div "Increase your health insurance cover by Rs. 20L with [PERSON_NAME]’s super top-…" at bounding box center [219, 121] width 155 height 17
drag, startPoint x: 257, startPoint y: 117, endPoint x: 189, endPoint y: 119, distance: 68.0
click at [189, 119] on div "Increase your health insurance cover by Rs. 20L with [PERSON_NAME]’s super top-…" at bounding box center [219, 121] width 155 height 17
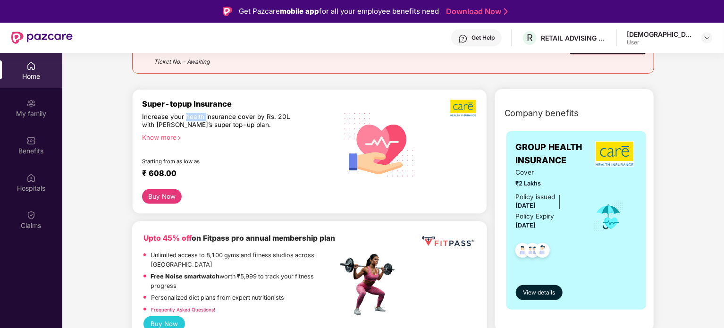
click at [189, 119] on div "Increase your health insurance cover by Rs. 20L with [PERSON_NAME]’s super top-…" at bounding box center [219, 121] width 155 height 17
drag, startPoint x: 189, startPoint y: 119, endPoint x: 235, endPoint y: 126, distance: 46.8
click at [235, 126] on div "Increase your health insurance cover by Rs. 20L with [PERSON_NAME]’s super top-…" at bounding box center [219, 121] width 155 height 17
drag, startPoint x: 235, startPoint y: 126, endPoint x: 190, endPoint y: 119, distance: 45.4
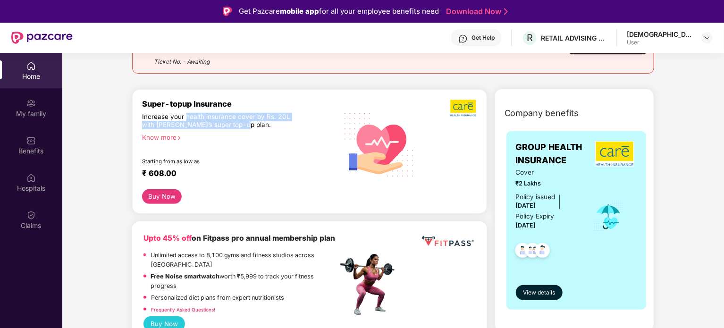
click at [190, 119] on div "Increase your health insurance cover by Rs. 20L with [PERSON_NAME]’s super top-…" at bounding box center [219, 121] width 155 height 17
drag, startPoint x: 190, startPoint y: 119, endPoint x: 232, endPoint y: 124, distance: 41.9
click at [232, 124] on div "Increase your health insurance cover by Rs. 20L with [PERSON_NAME]’s super top-…" at bounding box center [219, 121] width 155 height 17
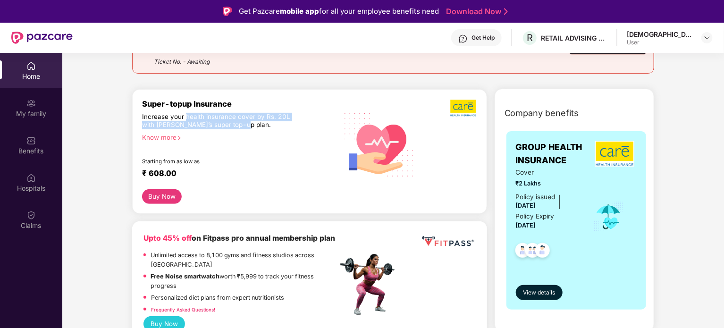
drag, startPoint x: 232, startPoint y: 124, endPoint x: 192, endPoint y: 117, distance: 40.4
click at [192, 117] on div "Increase your health insurance cover by Rs. 20L with [PERSON_NAME]’s super top-…" at bounding box center [219, 121] width 155 height 17
drag, startPoint x: 192, startPoint y: 117, endPoint x: 241, endPoint y: 126, distance: 50.0
click at [241, 126] on div "Increase your health insurance cover by Rs. 20L with [PERSON_NAME]’s super top-…" at bounding box center [219, 121] width 155 height 17
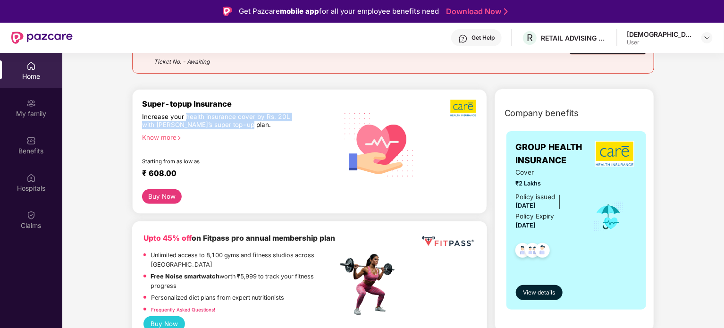
click at [241, 126] on div "Increase your health insurance cover by Rs. 20L with [PERSON_NAME]’s super top-…" at bounding box center [219, 121] width 155 height 17
drag, startPoint x: 241, startPoint y: 126, endPoint x: 191, endPoint y: 117, distance: 51.4
click at [191, 117] on div "Increase your health insurance cover by Rs. 20L with [PERSON_NAME]’s super top-…" at bounding box center [219, 121] width 155 height 17
drag, startPoint x: 191, startPoint y: 117, endPoint x: 233, endPoint y: 122, distance: 42.4
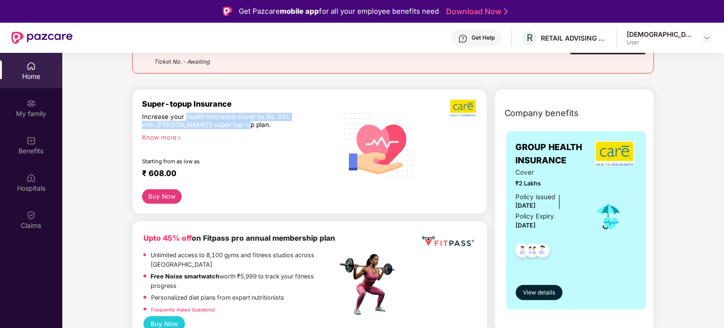
click at [233, 122] on div "Increase your health insurance cover by Rs. 20L with [PERSON_NAME]’s super top-…" at bounding box center [219, 121] width 155 height 17
